Goal: Information Seeking & Learning: Find specific fact

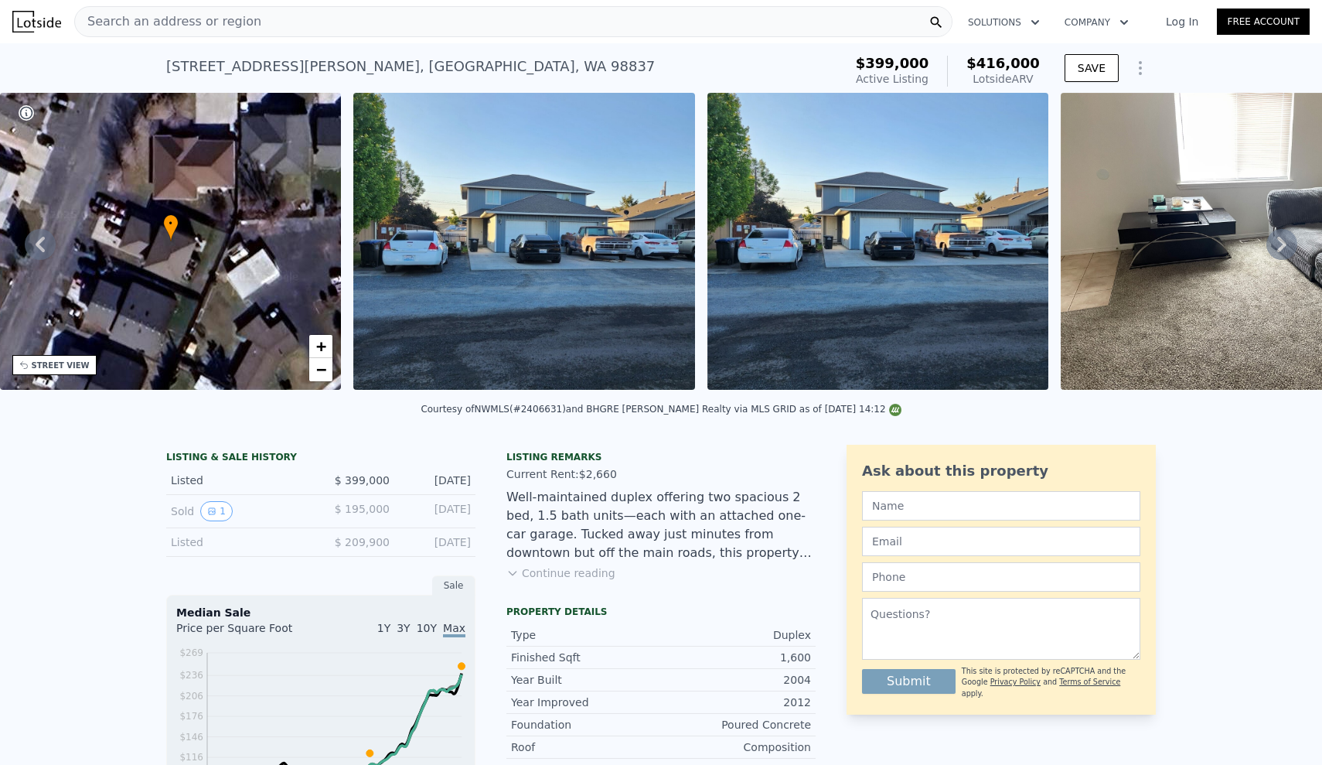
click at [138, 13] on span "Search an address or region" at bounding box center [168, 21] width 186 height 19
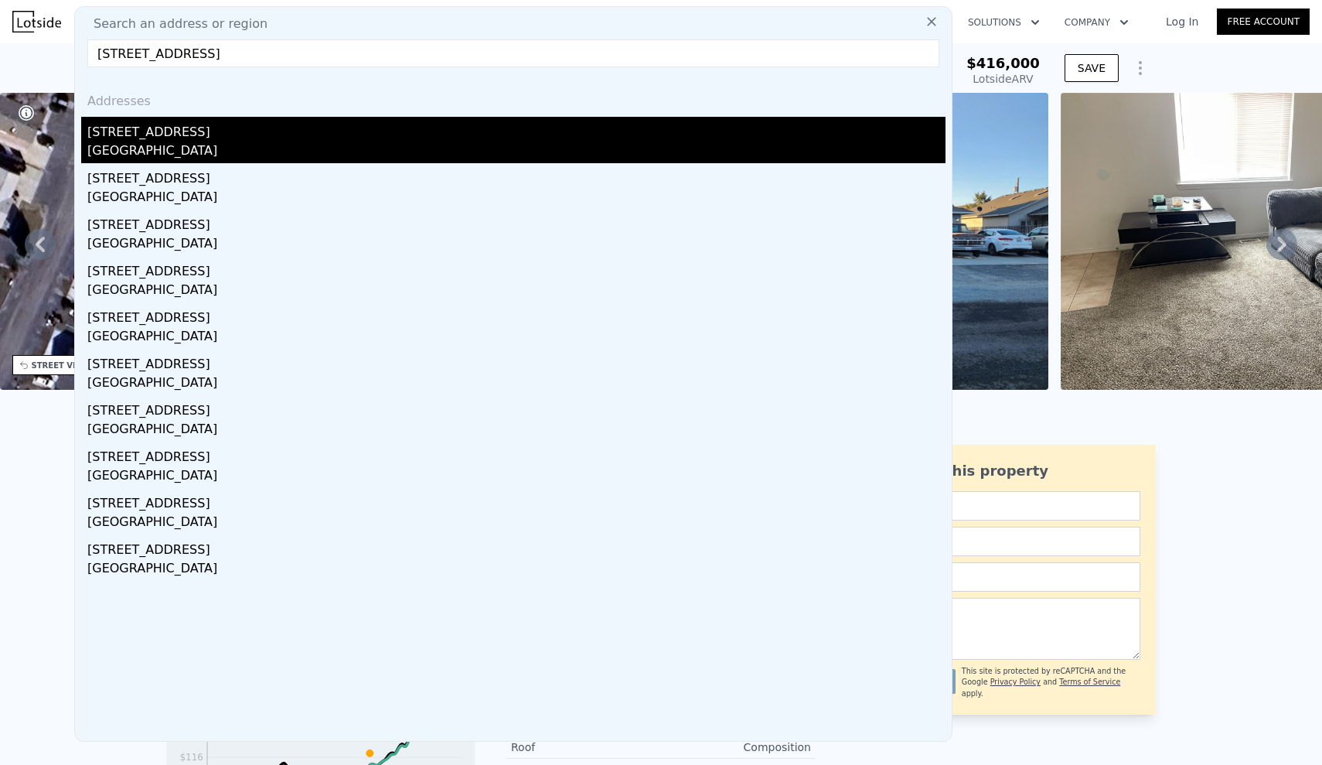
type input "[STREET_ADDRESS]"
click at [103, 136] on div "[STREET_ADDRESS]" at bounding box center [516, 129] width 858 height 25
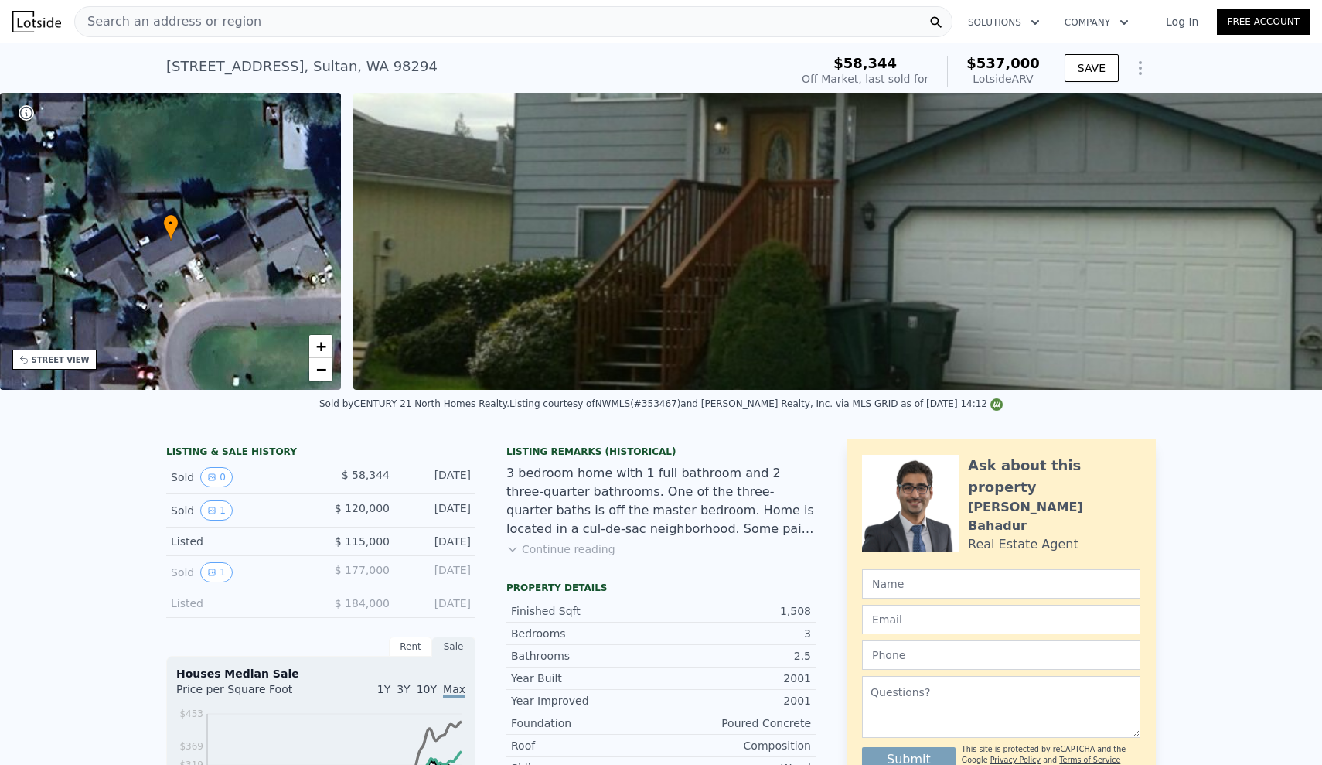
click at [27, 521] on div "LISTING & SALE HISTORY Sold 0 $ 58,344 [DATE] Sold 1 $ 120,000 [DATE] Listed $ …" at bounding box center [661, 753] width 1322 height 652
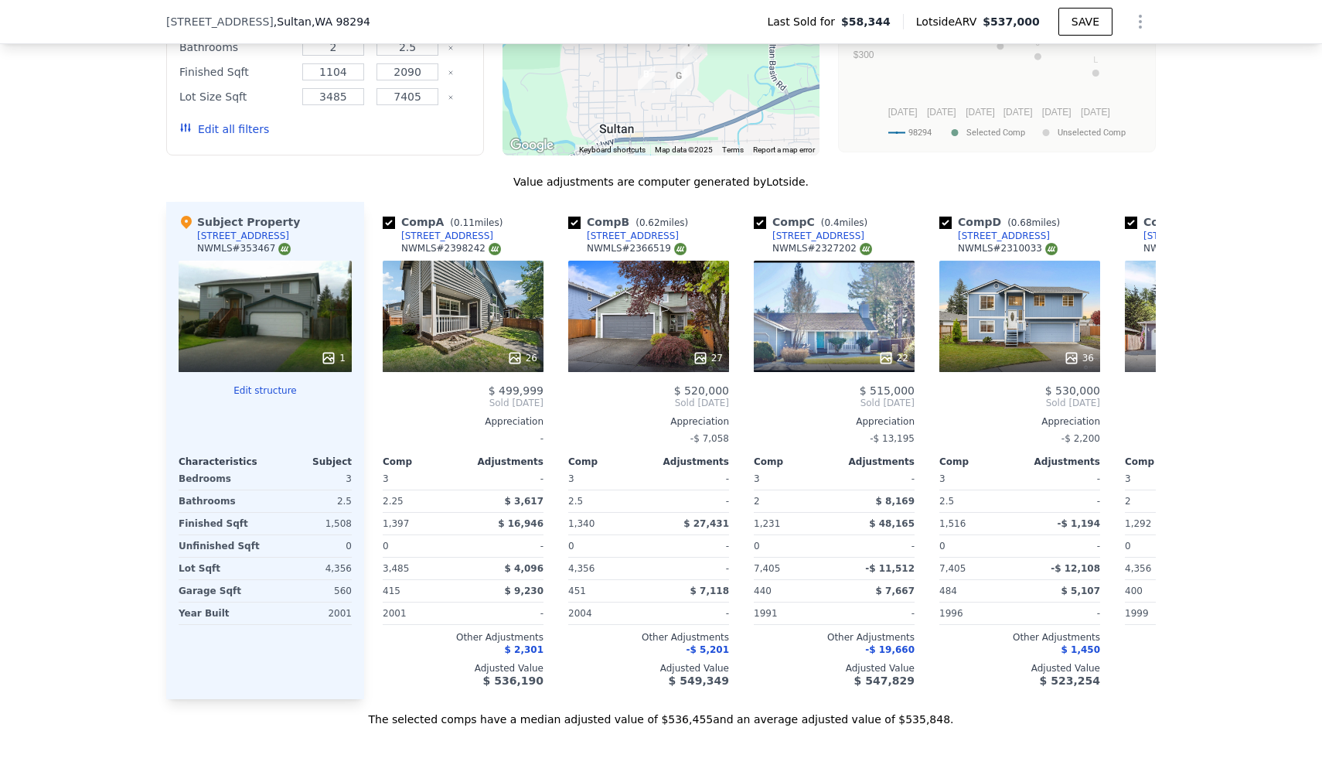
scroll to position [1337, 0]
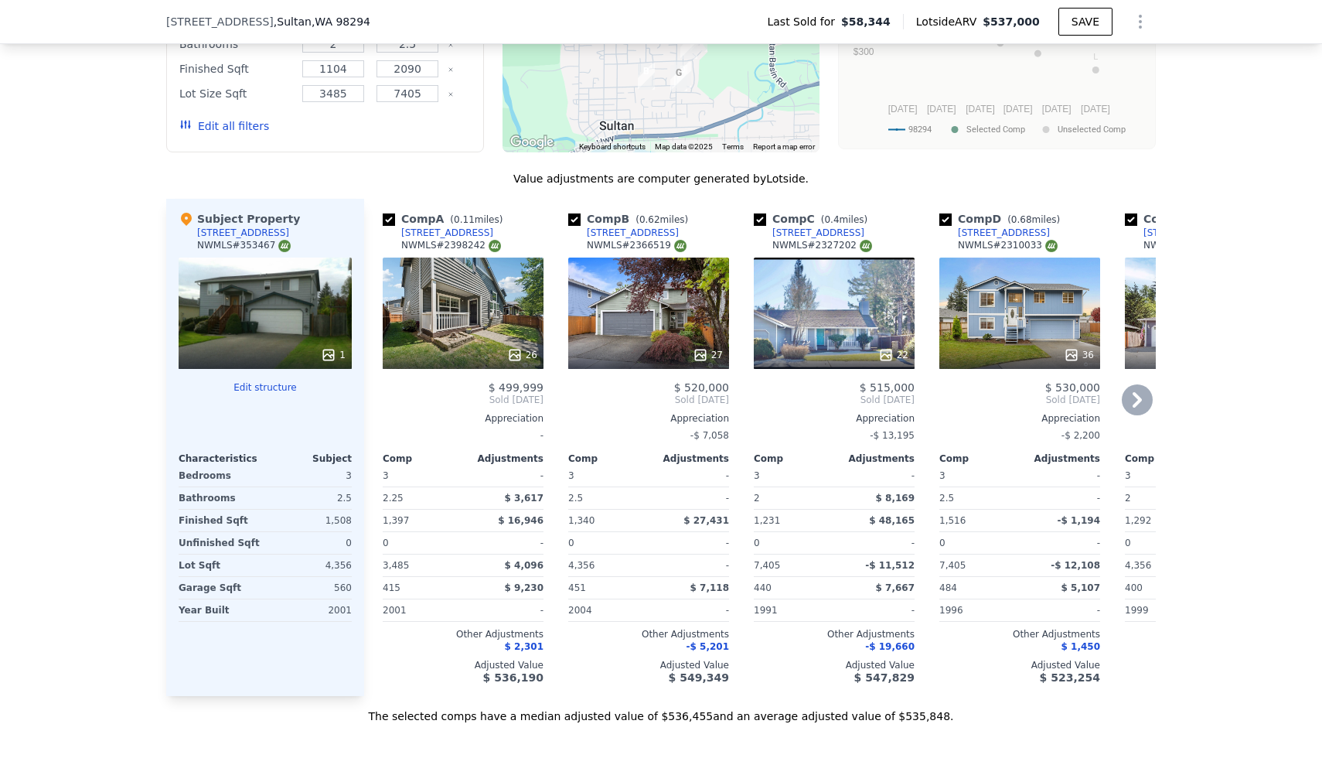
click at [1141, 400] on icon at bounding box center [1137, 399] width 9 height 15
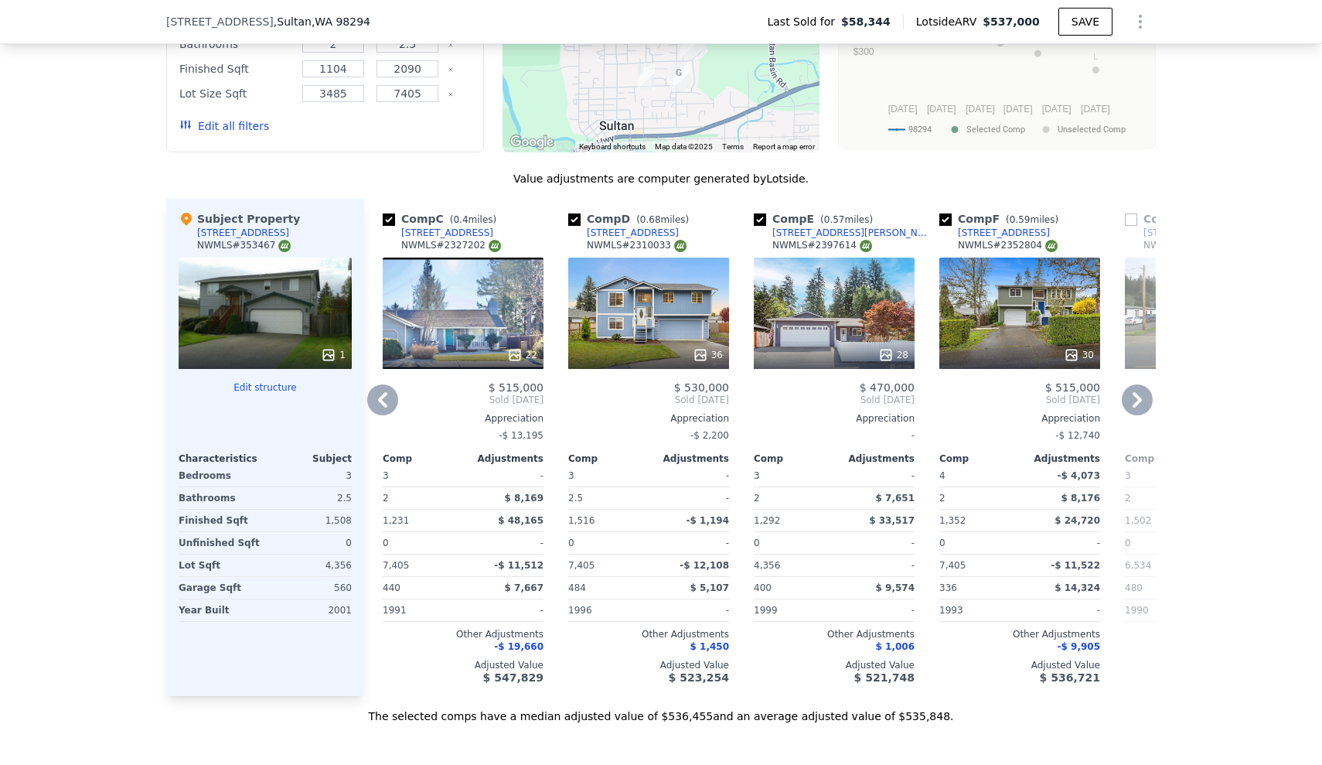
click at [1141, 400] on icon at bounding box center [1137, 399] width 9 height 15
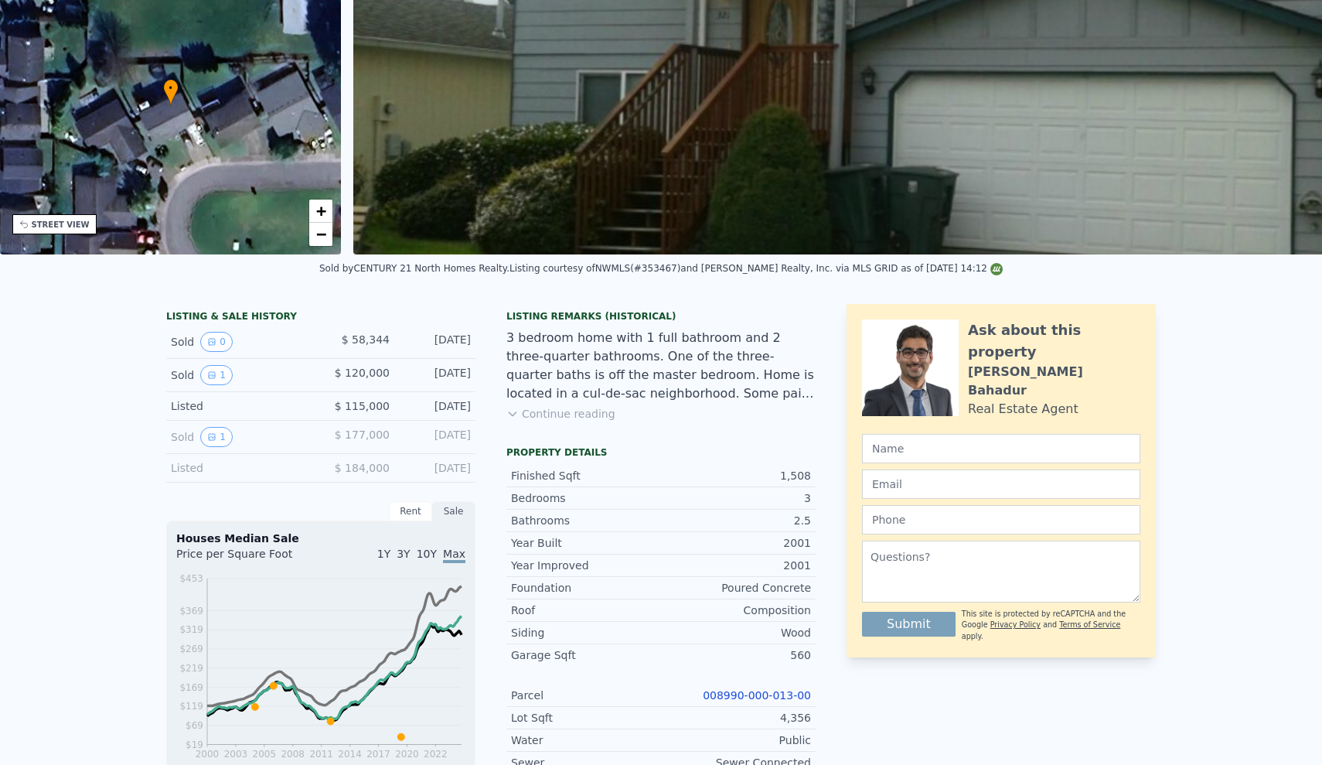
scroll to position [2, 0]
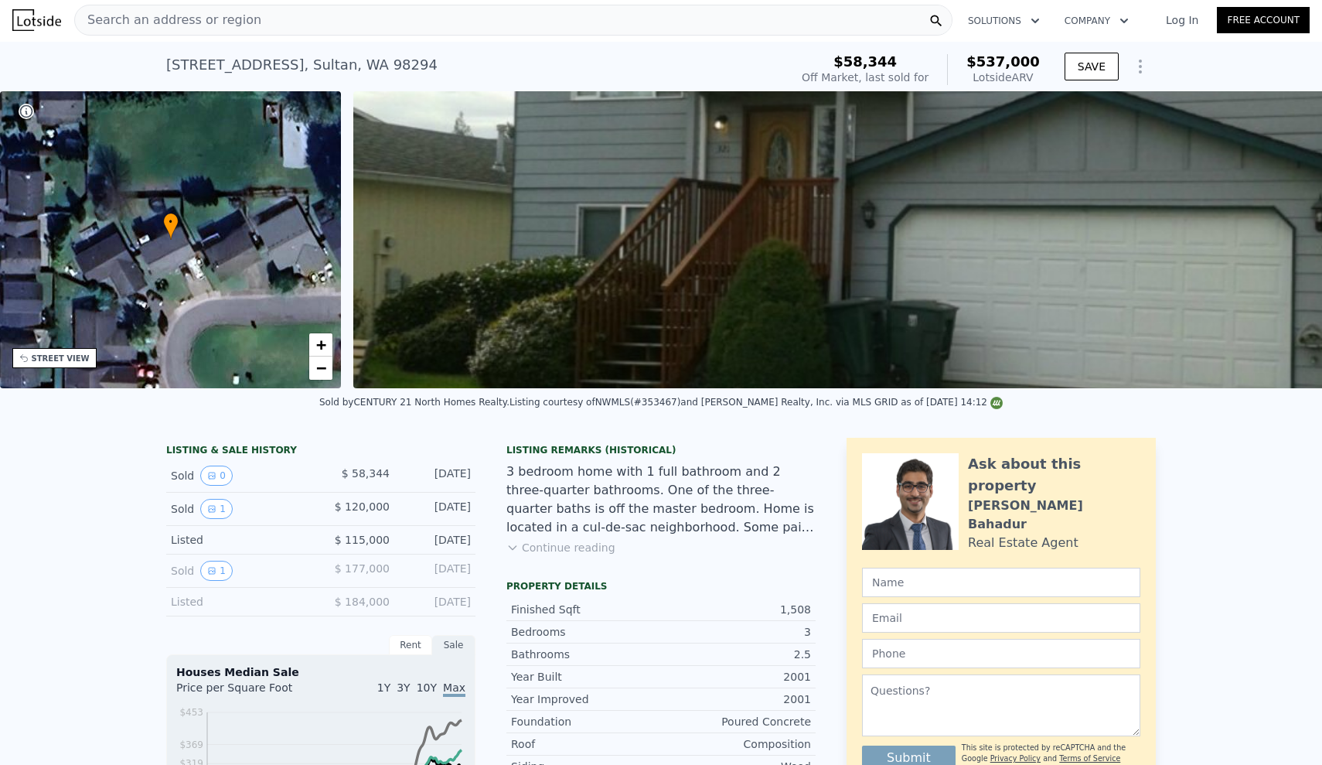
click at [23, 521] on div "LISTING & SALE HISTORY Sold 0 $ 58,344 [DATE] Sold 1 $ 120,000 [DATE] Listed $ …" at bounding box center [661, 751] width 1322 height 652
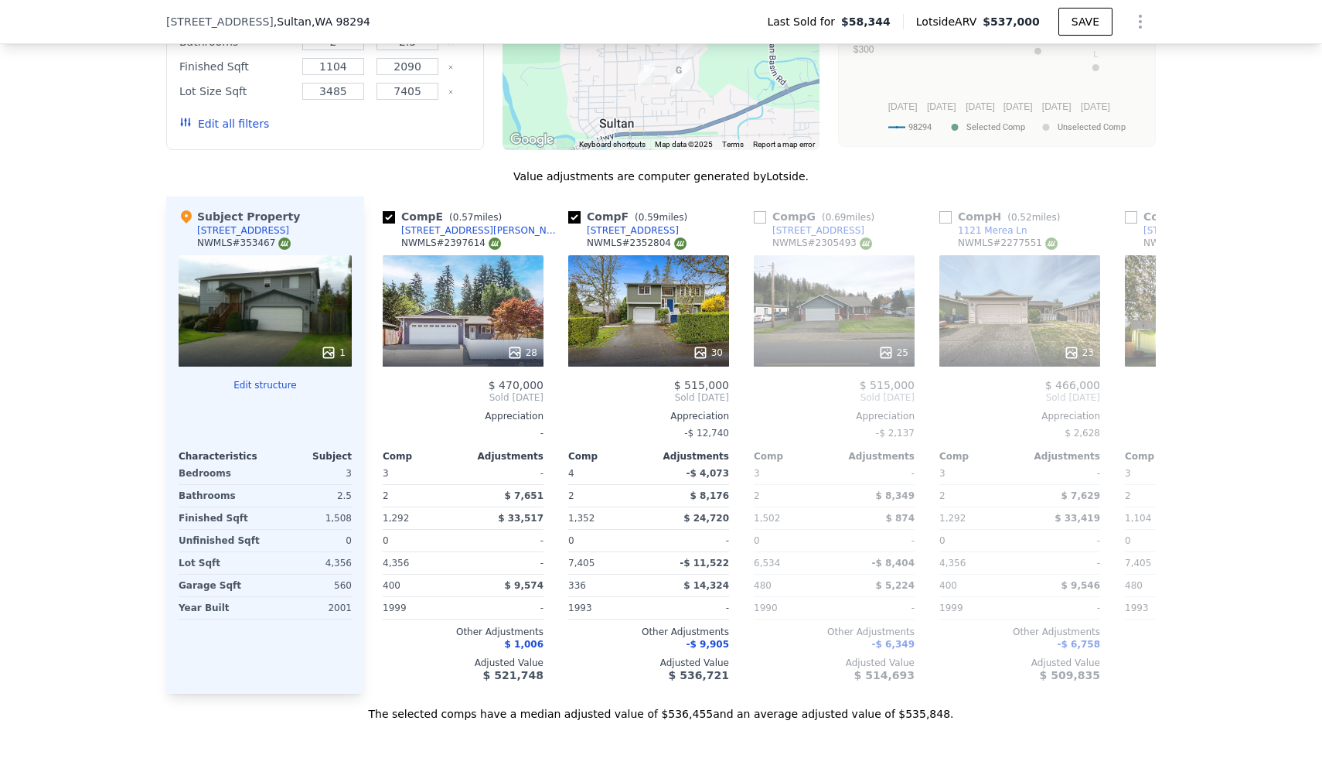
scroll to position [1343, 0]
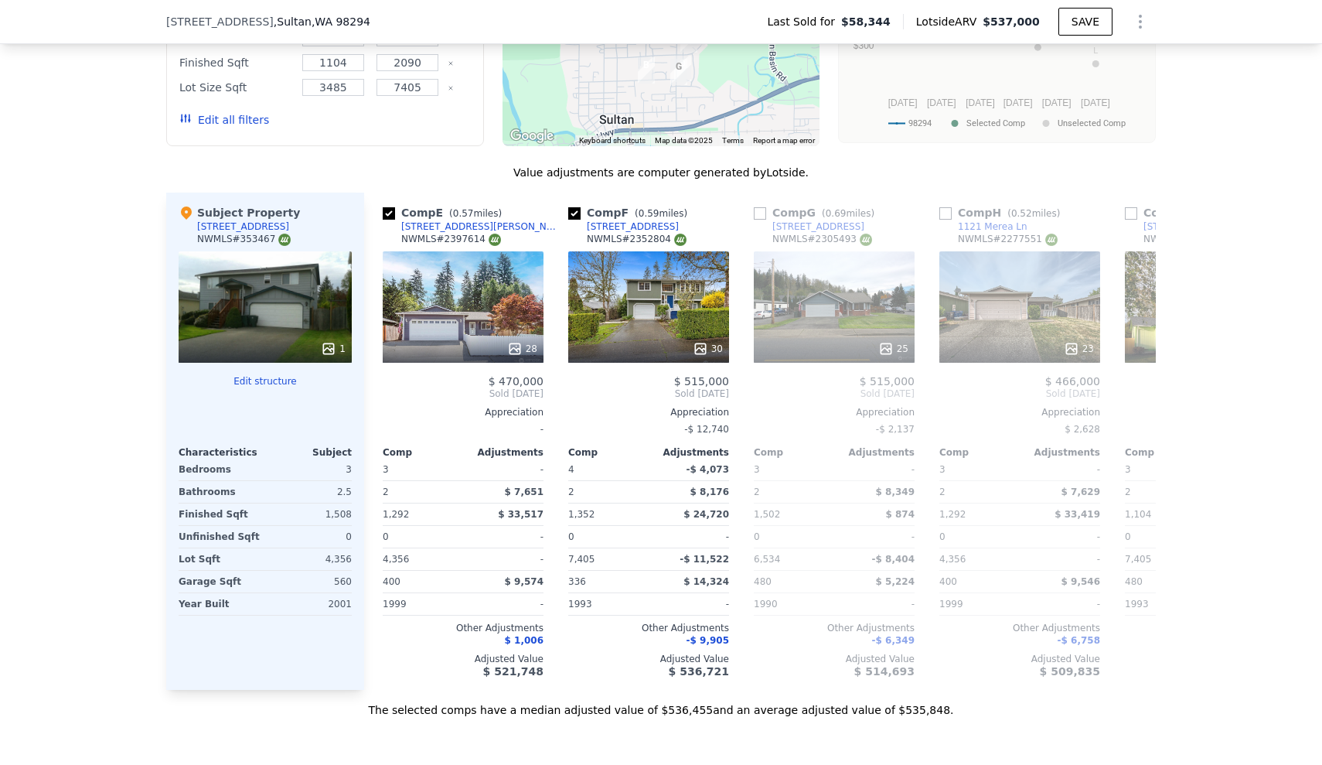
click at [107, 12] on div "[STREET_ADDRESS] Last Sold for $58,344 Lotside ARV $537,000 SAVE" at bounding box center [661, 22] width 1322 height 44
click at [109, 2] on div "[STREET_ADDRESS] Last Sold for $58,344 Lotside ARV $537,000 SAVE" at bounding box center [661, 22] width 1322 height 44
click at [114, 2] on div "[STREET_ADDRESS] Last Sold for $58,344 Lotside ARV $537,000 SAVE" at bounding box center [661, 22] width 1322 height 44
click at [98, 223] on div "We found 12 sales that match your search Listings provided by NWMLS Filters Map…" at bounding box center [661, 274] width 1322 height 887
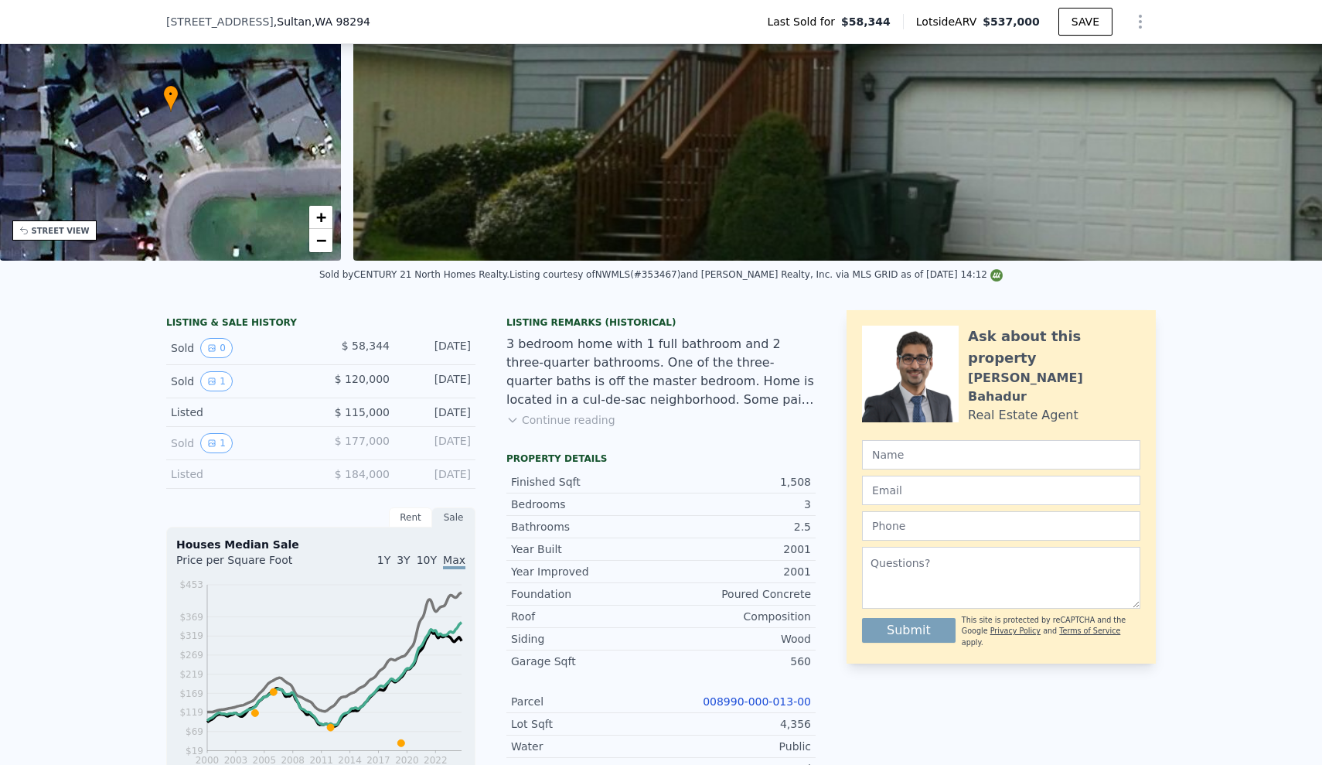
scroll to position [0, 0]
